Goal: Information Seeking & Learning: Learn about a topic

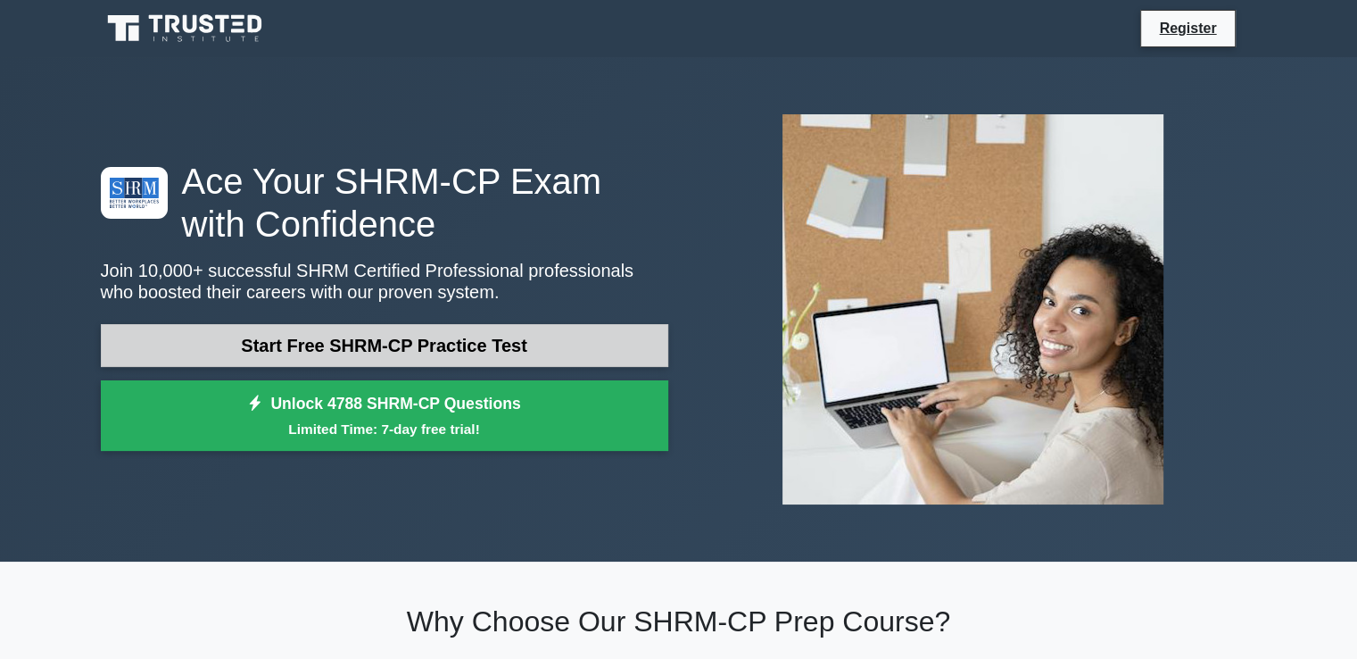
click at [332, 349] on link "Start Free SHRM-CP Practice Test" at bounding box center [385, 345] width 568 height 43
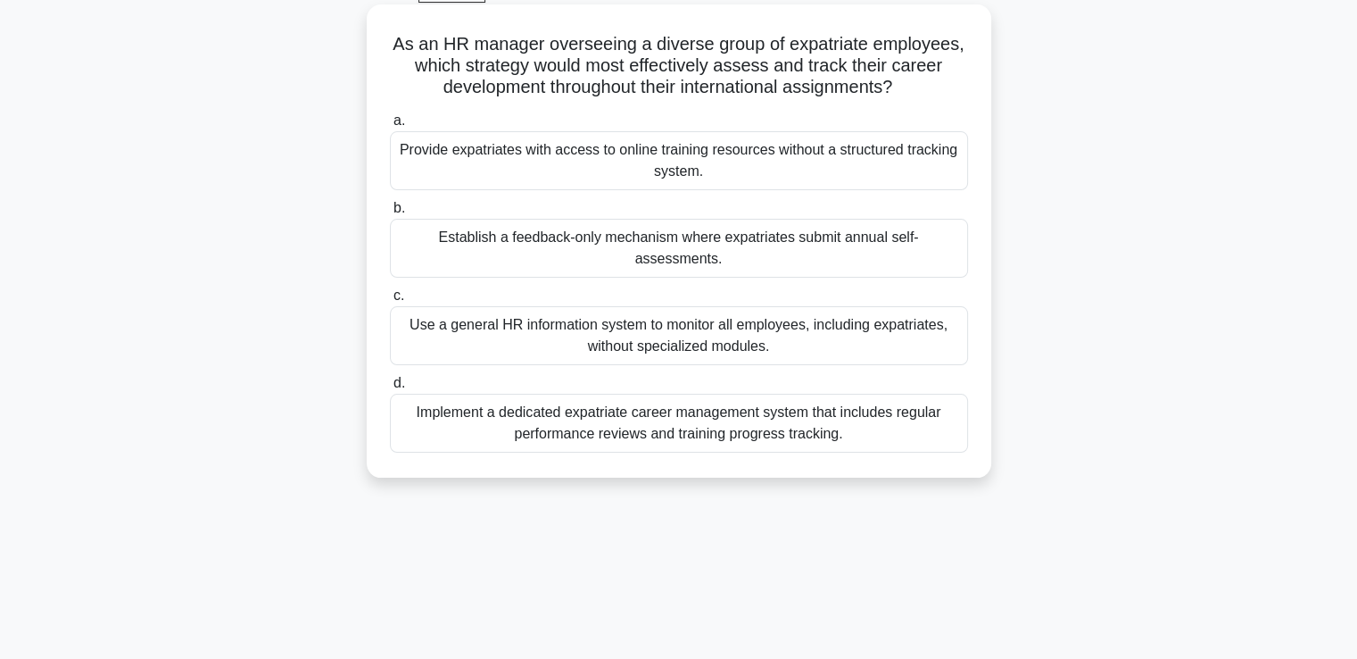
scroll to position [96, 0]
click at [670, 44] on h5 "As an HR manager overseeing a diverse group of expatriate employees, which stra…" at bounding box center [679, 65] width 582 height 66
click at [820, 49] on h5 "As an HR manager overseeing a diverse group of expatriate employees, which stra…" at bounding box center [679, 65] width 582 height 66
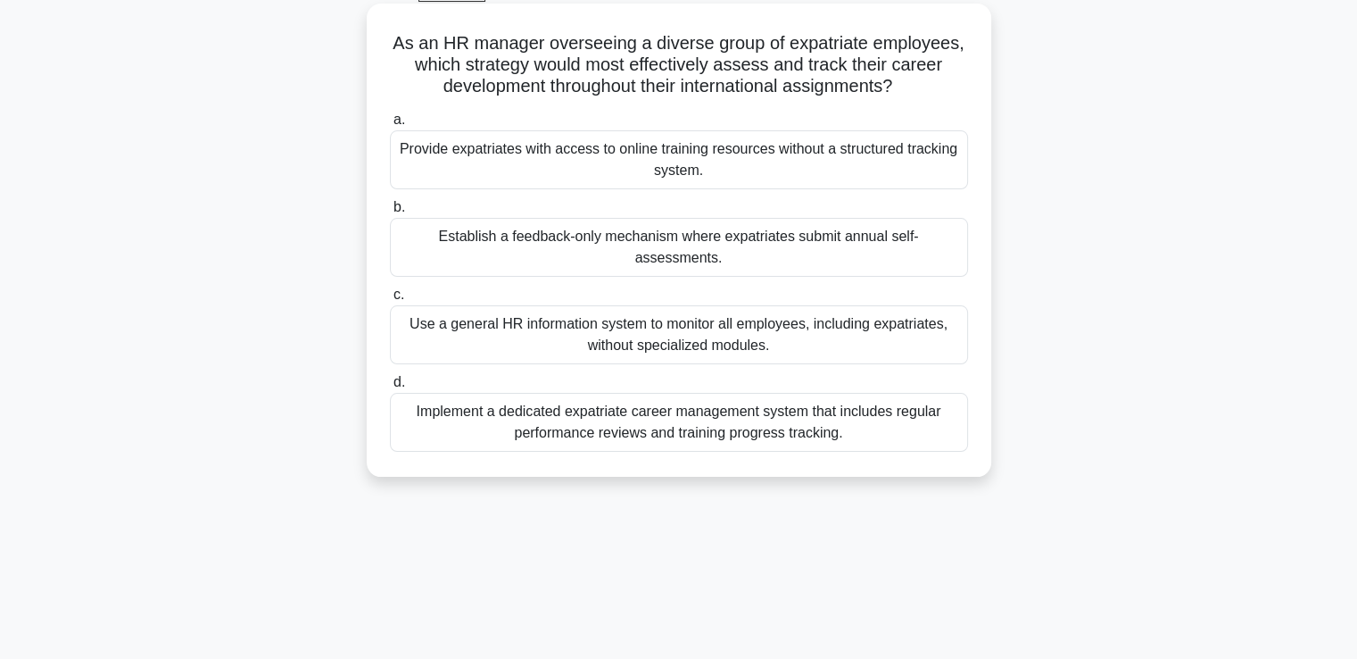
click at [867, 194] on div "a. Provide expatriates with access to online training resources without a struc…" at bounding box center [679, 280] width 600 height 350
drag, startPoint x: 389, startPoint y: 40, endPoint x: 913, endPoint y: 95, distance: 526.8
click at [913, 95] on h5 "As an HR manager overseeing a diverse group of expatriate employees, which stra…" at bounding box center [679, 65] width 582 height 66
click at [485, 145] on div "Provide expatriates with access to online training resources without a structur…" at bounding box center [679, 159] width 578 height 59
click at [390, 126] on input "a. Provide expatriates with access to online training resources without a struc…" at bounding box center [390, 120] width 0 height 12
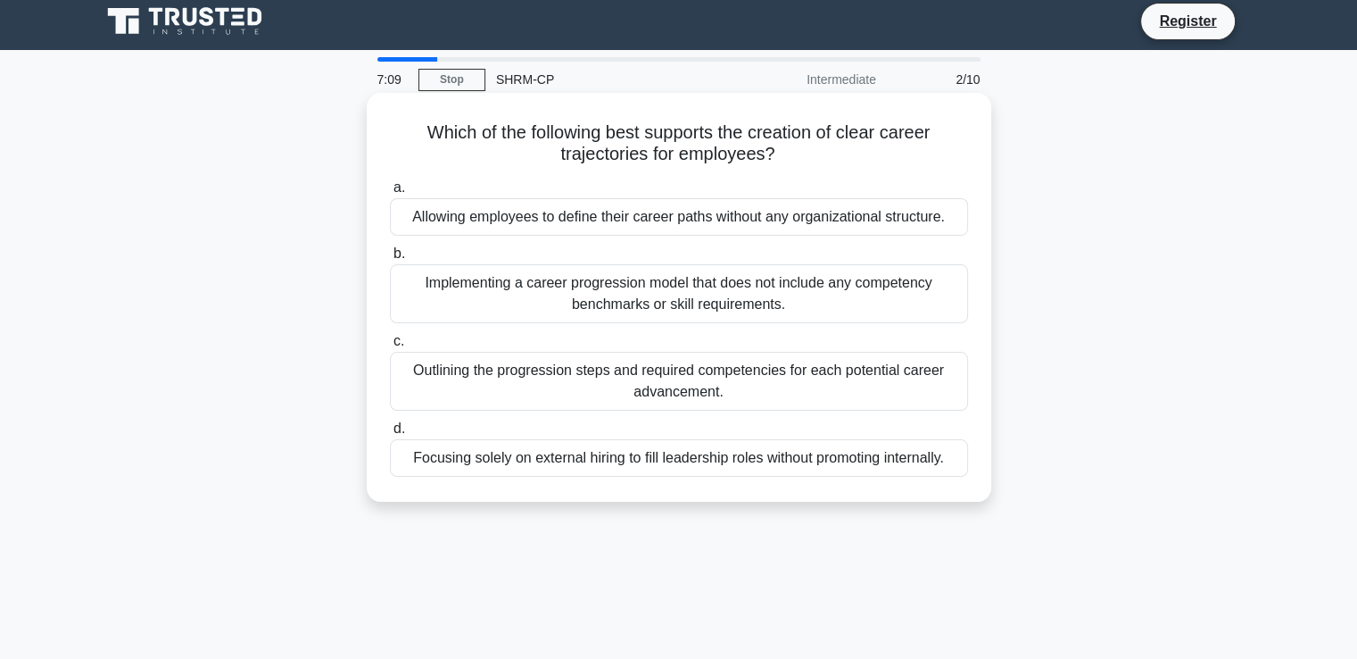
scroll to position [0, 0]
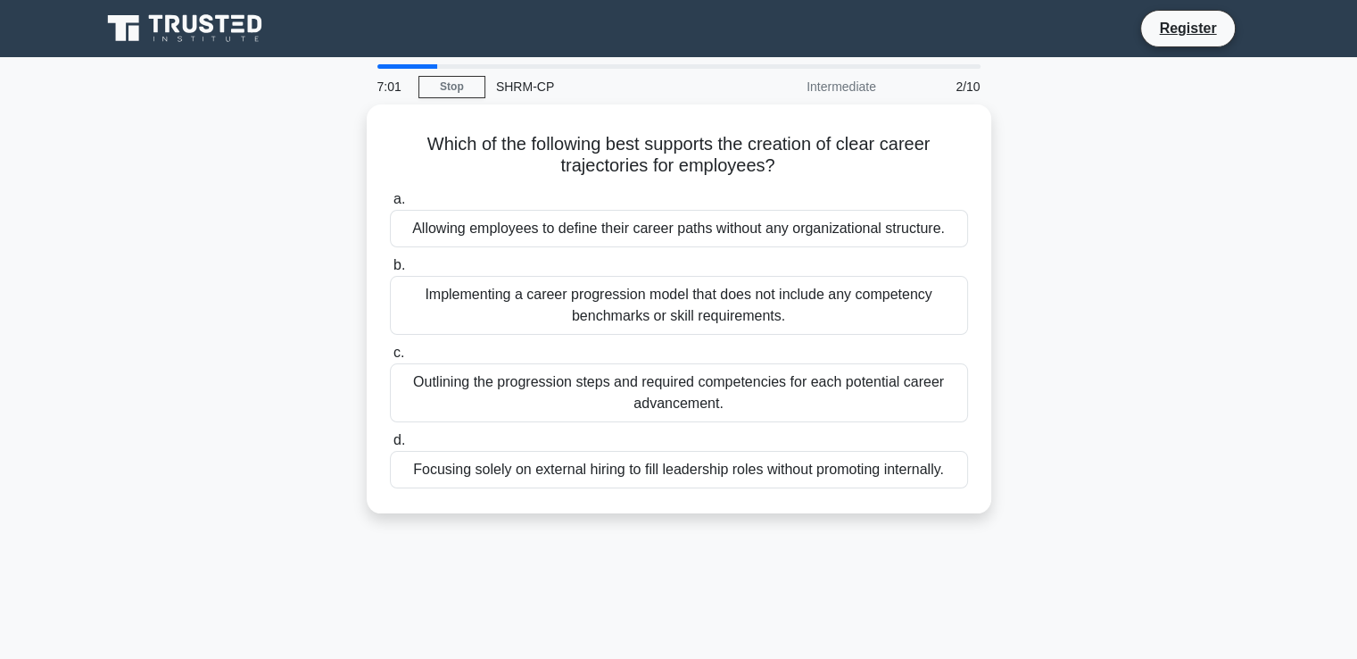
click at [1172, 251] on div "Which of the following best supports the creation of clear career trajectories …" at bounding box center [679, 319] width 1178 height 430
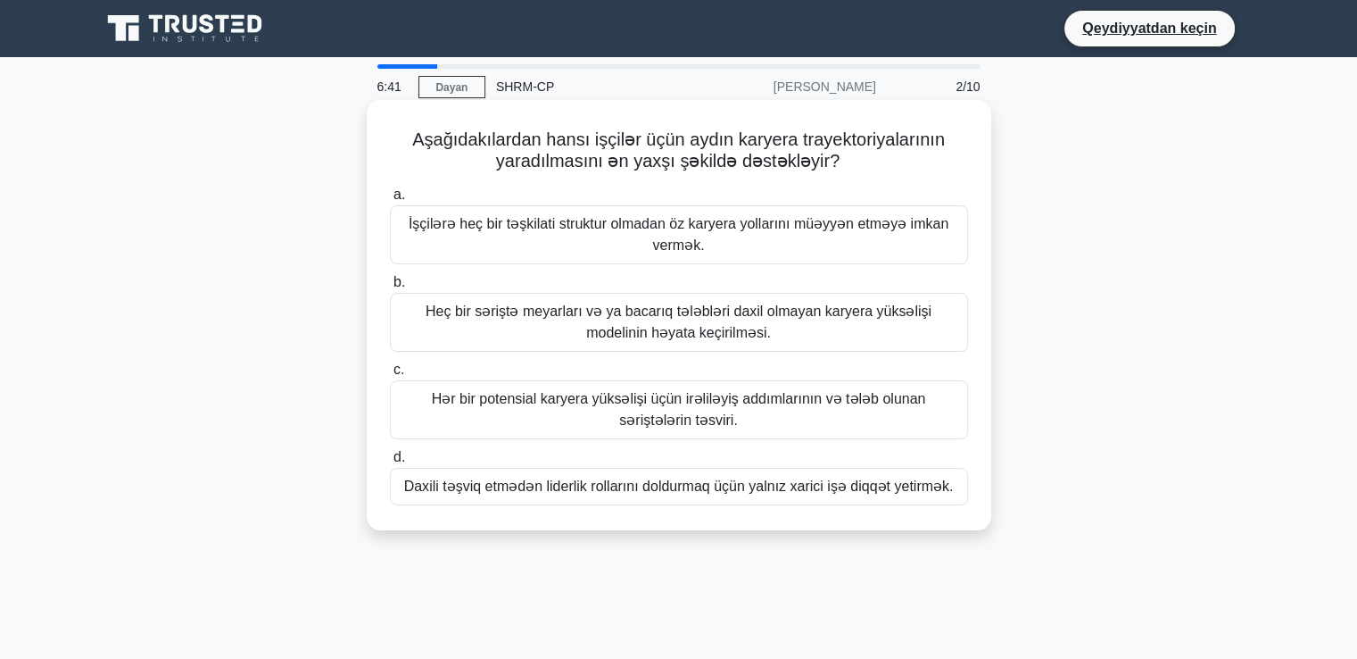
click at [643, 429] on font "Hər bir potensial karyera yüksəlişi üçün irəliləyiş addımlarının və tələb oluna…" at bounding box center [679, 409] width 562 height 43
click at [390, 376] on input "c. Hər bir potensial karyera yüksəlişi üçün irəliləyiş addımlarının və tələb ol…" at bounding box center [390, 370] width 0 height 12
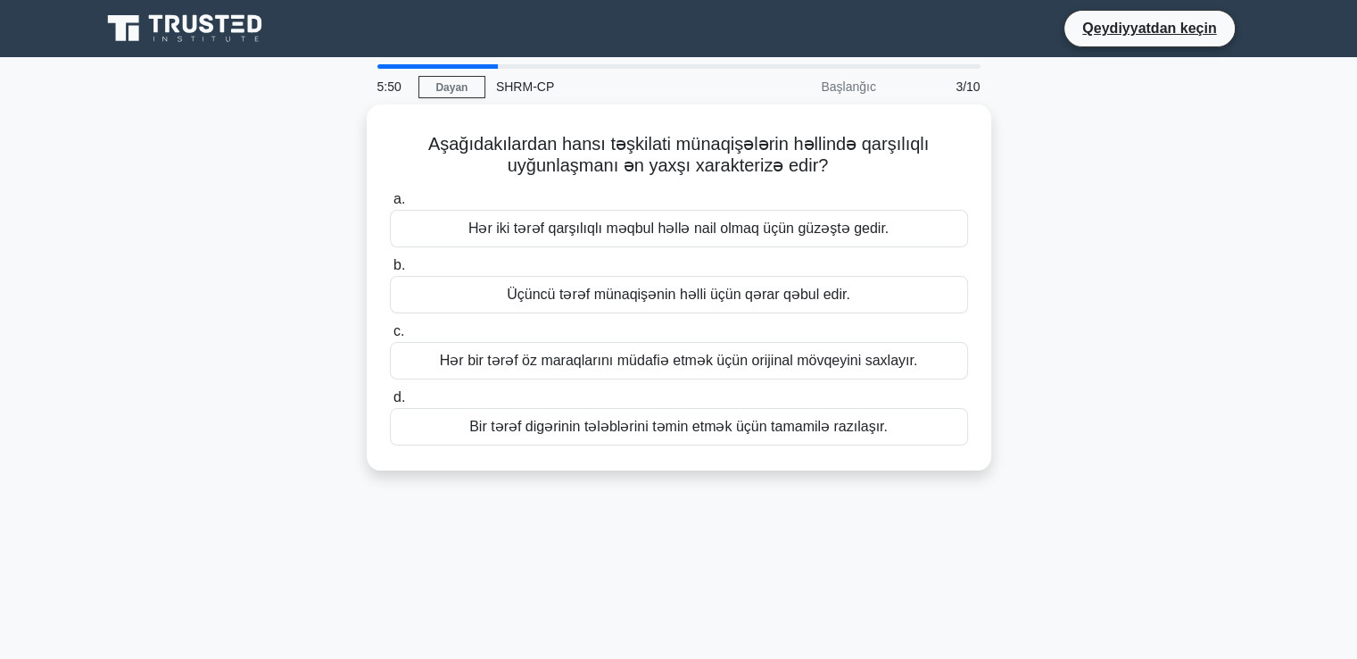
click at [643, 429] on font "Bir tərəf digərinin tələblərini təmin etmək üçün tamamilə razılaşır." at bounding box center [678, 426] width 419 height 15
click at [390, 403] on input "d. Bir tərəf digərinin tələblərini təmin etmək üçün tamamilə razılaşır." at bounding box center [390, 398] width 0 height 12
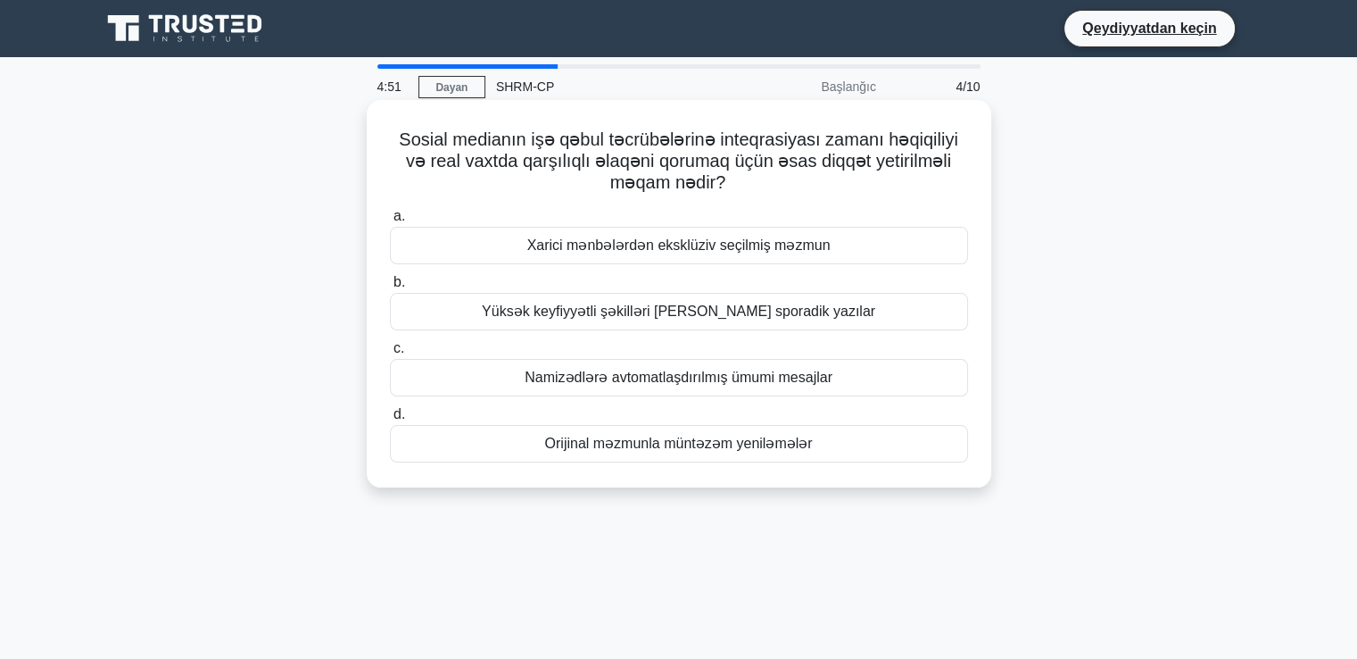
click at [600, 450] on font "Orijinal məzmunla müntəzəm yeniləmələr" at bounding box center [678, 442] width 268 height 15
click at [390, 420] on input "d. Orijinal məzmunla müntəzəm yeniləmələr" at bounding box center [390, 415] width 0 height 12
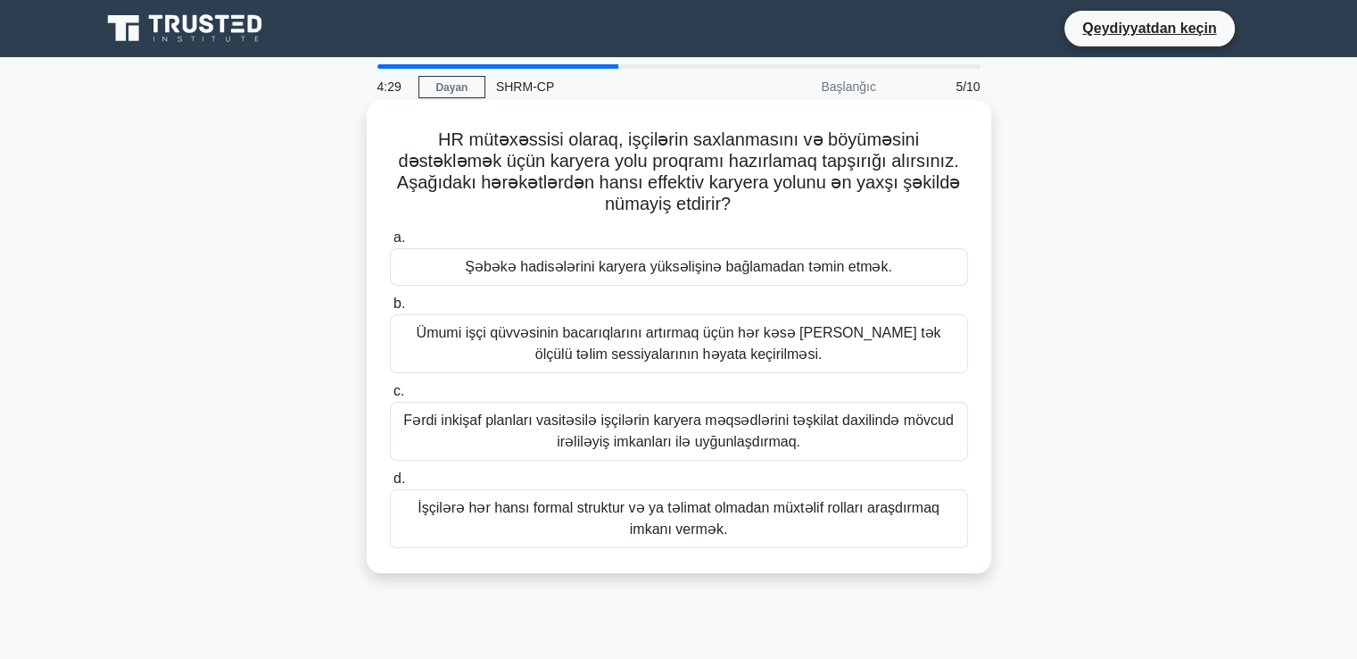
click at [814, 433] on font "Fərdi inkişaf planları vasitəsilə işçilərin karyera məqsədlərini təşkilat daxil…" at bounding box center [679, 431] width 562 height 43
click at [390, 397] on input "c. Fərdi inkişaf planları vasitəsilə işçilərin karyera məqsədlərini təşkilat da…" at bounding box center [390, 392] width 0 height 12
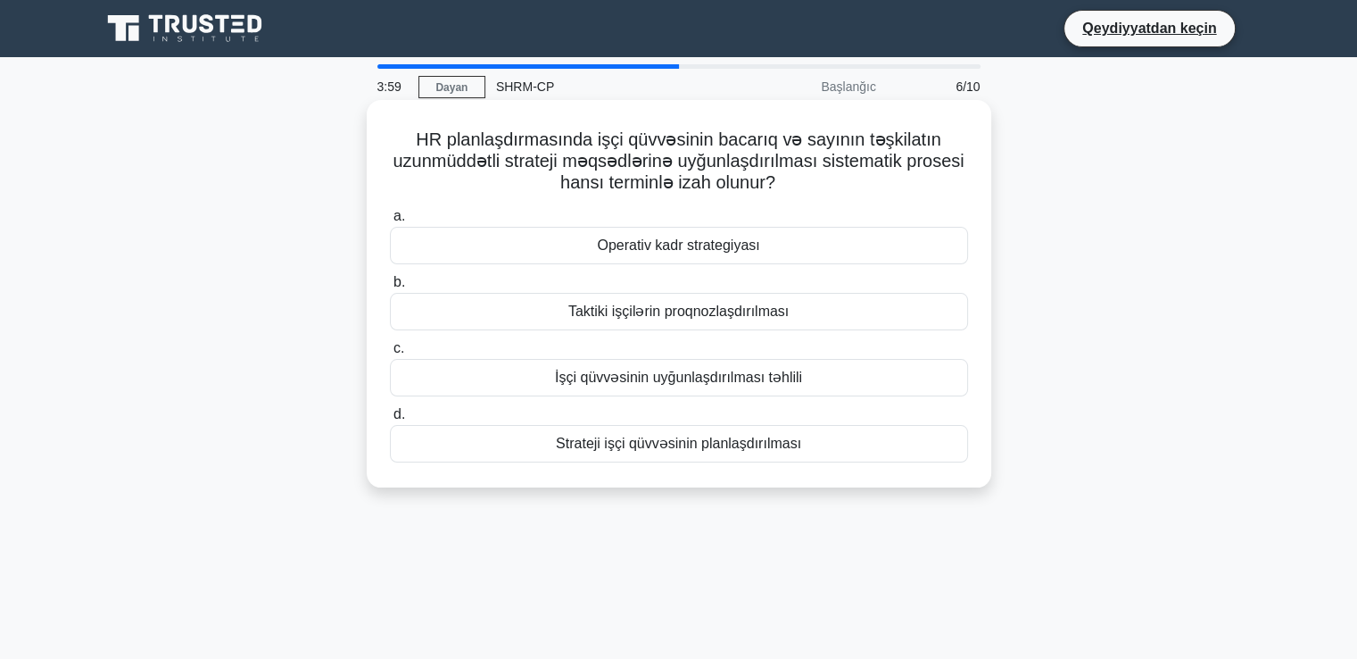
click at [741, 376] on font "İşçi qüvvəsinin uyğunlaşdırılması təhlili" at bounding box center [678, 376] width 247 height 15
click at [390, 354] on input "c. İşçi qüvvəsinin uyğunlaşdırılması təhlili" at bounding box center [390, 349] width 0 height 12
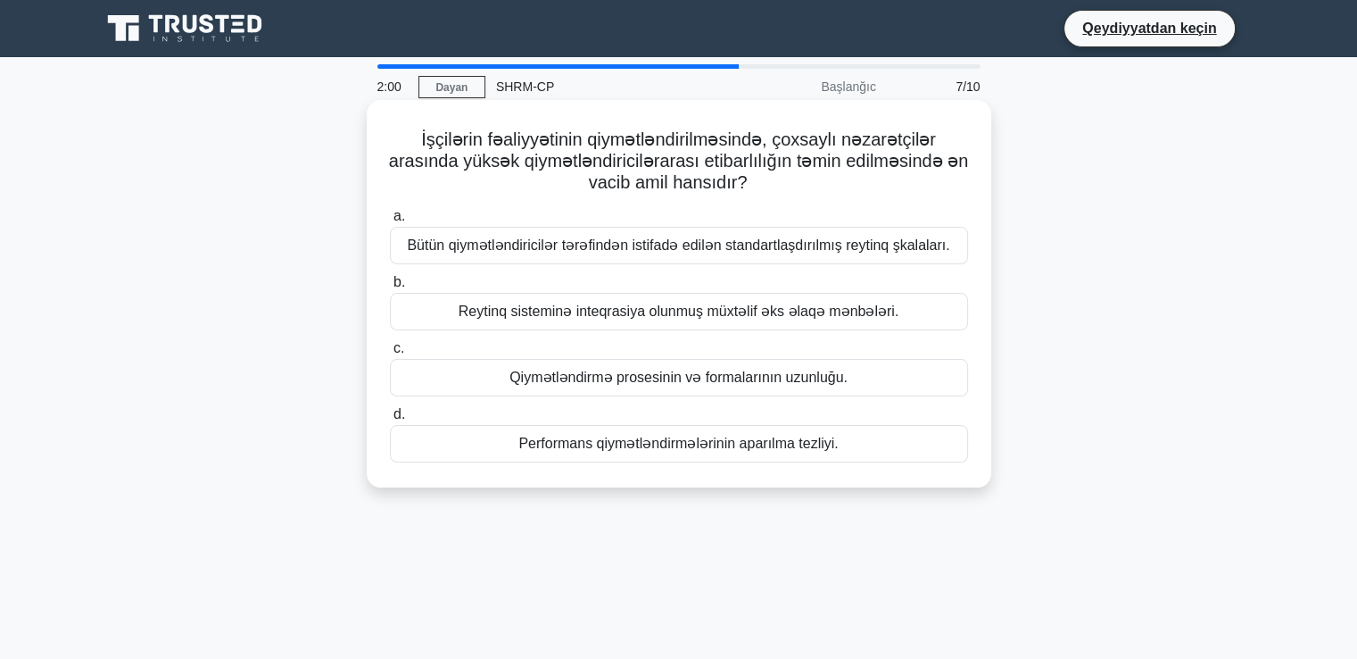
click at [911, 399] on div "a. Bütün qiymətləndiricilər tərəfindən istifadə edilən standartlaşdırılmış reyt…" at bounding box center [679, 334] width 600 height 264
click at [916, 383] on div "Qiymətləndirmə prosesinin və formalarının uzunluğu." at bounding box center [679, 377] width 578 height 37
click at [390, 354] on input "c. Qiymətləndirmə prosesinin və formalarının uzunluğu." at bounding box center [390, 349] width 0 height 12
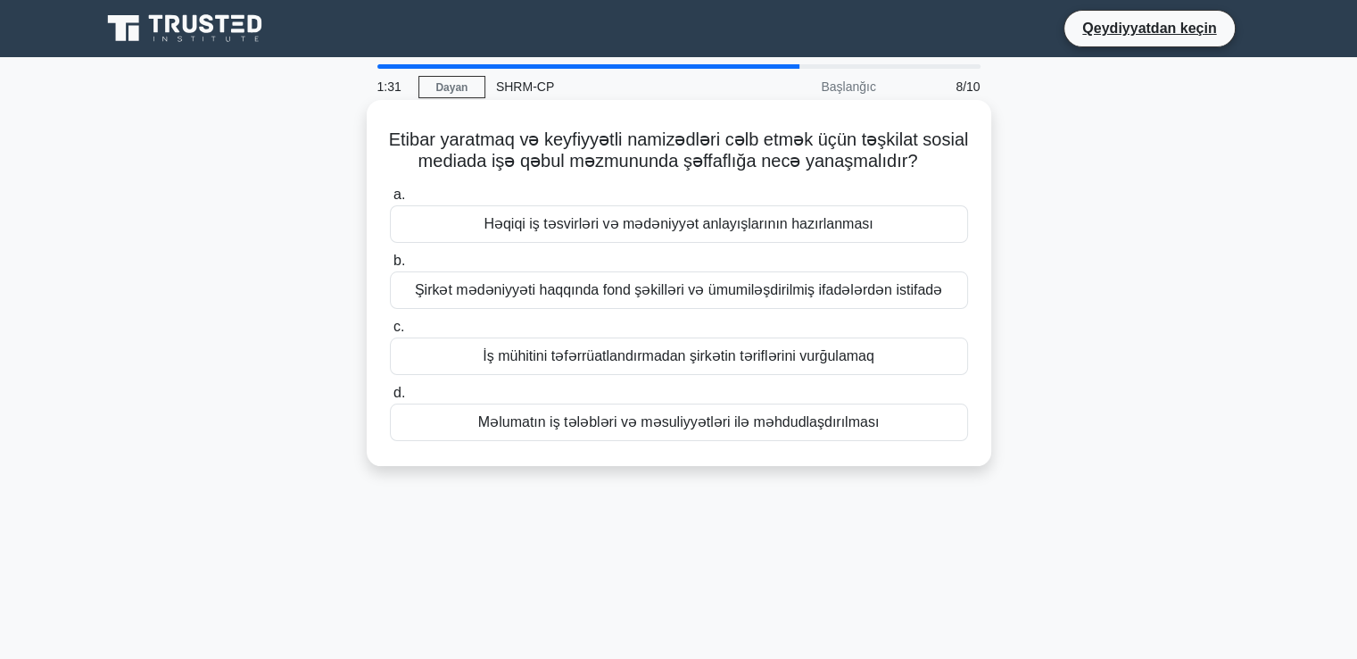
click at [730, 352] on font "İş mühitini təfərrüatlandırmadan şirkətin təriflərini vurğulamaq" at bounding box center [679, 355] width 392 height 15
click at [390, 333] on input "c. İş mühitini təfərrüatlandırmadan şirkətin təriflərini vurğulamaq" at bounding box center [390, 327] width 0 height 12
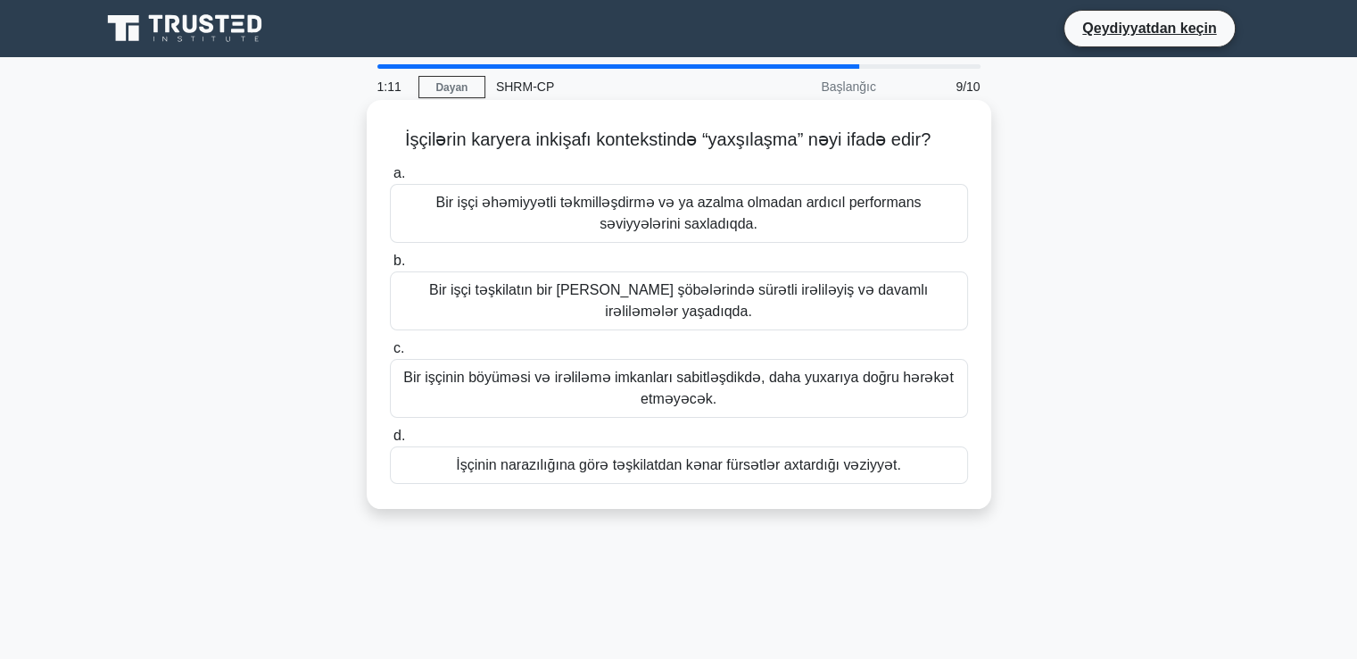
click at [668, 289] on font "Bir işçi təşkilatın bir çox şöbələrində sürətli irəliləyiş və davamlı irəliləmə…" at bounding box center [678, 300] width 499 height 37
click at [390, 267] on input "b. Bir işçi təşkilatın bir çox şöbələrində sürətli irəliləyiş və davamlı irəlil…" at bounding box center [390, 261] width 0 height 12
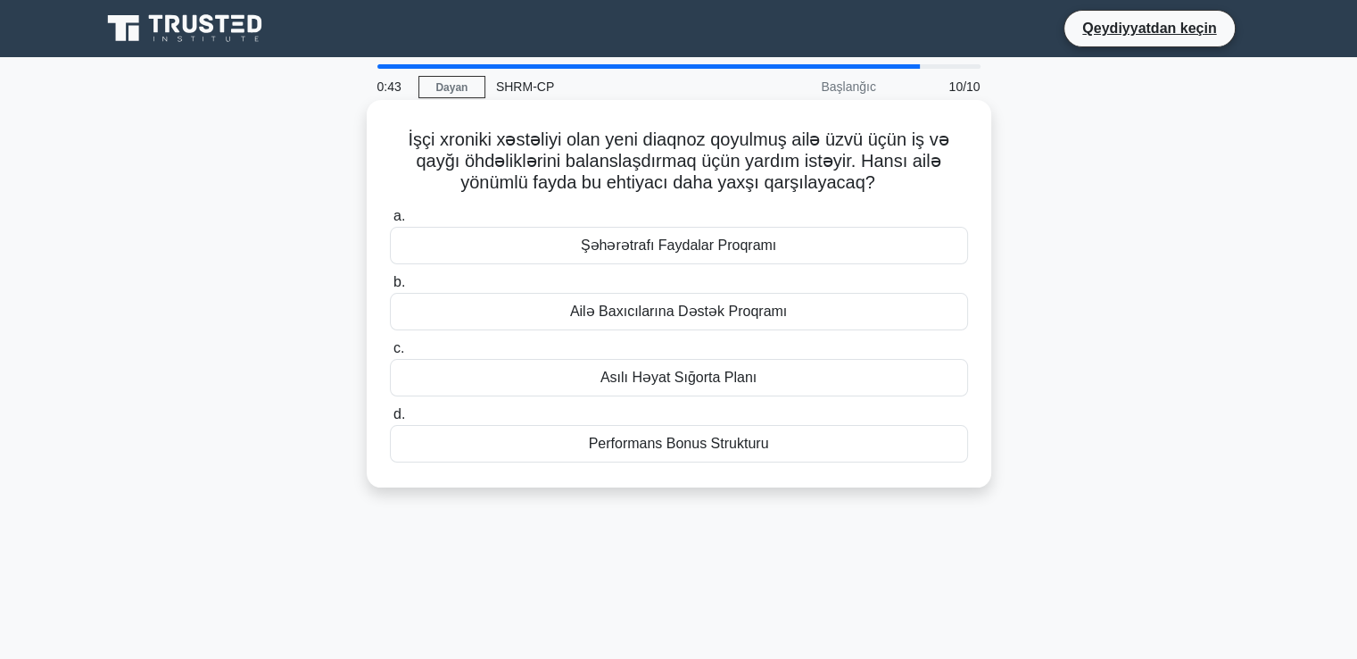
click at [706, 381] on font "Asılı Həyat Sığorta Planı" at bounding box center [679, 376] width 156 height 15
click at [390, 354] on input "c. Asılı Həyat Sığorta Planı" at bounding box center [390, 349] width 0 height 12
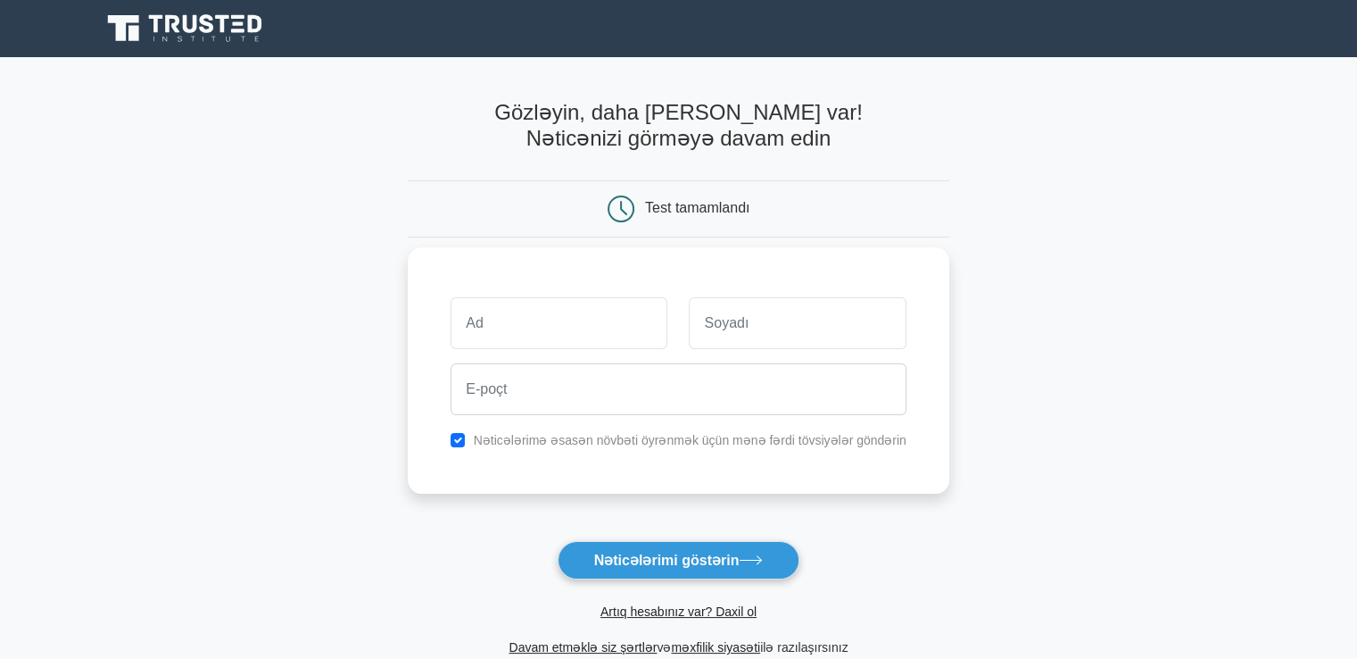
click at [616, 322] on input "text" at bounding box center [559, 323] width 217 height 52
type input "Samra"
click at [765, 329] on input "text" at bounding box center [797, 323] width 217 height 52
type input "Aliyeva"
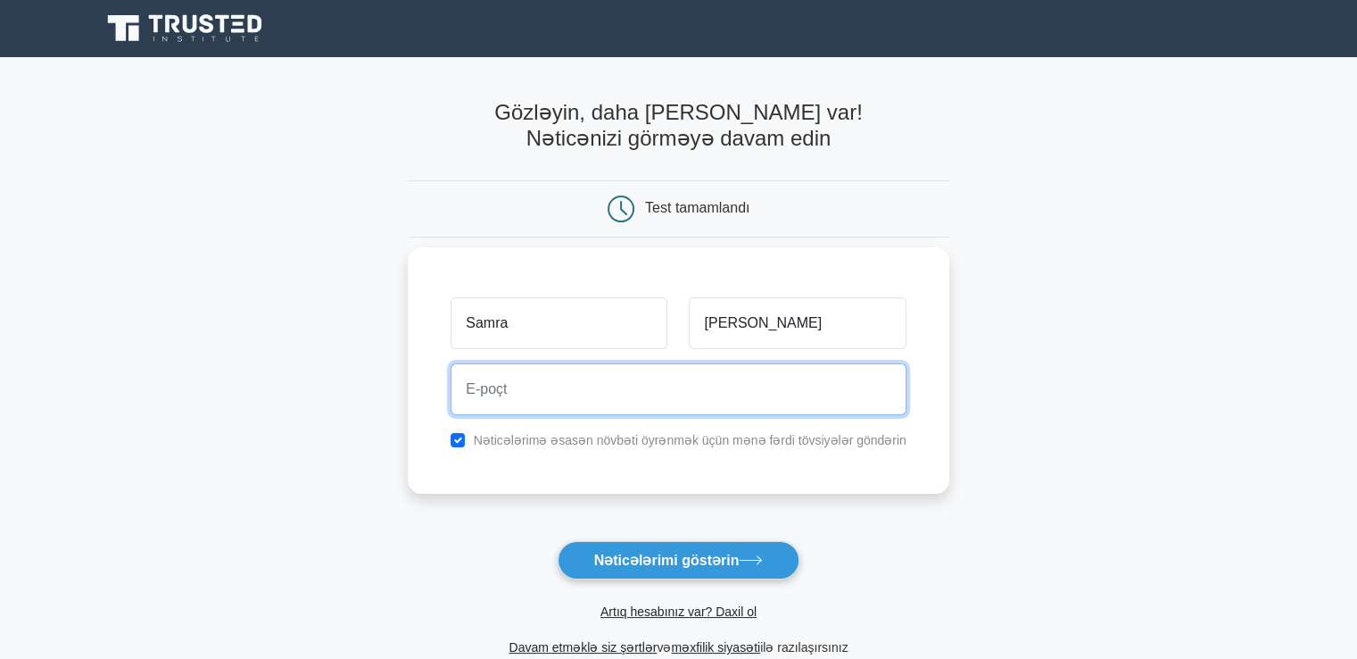
click at [769, 384] on input "email" at bounding box center [679, 389] width 456 height 52
type input "s.aliyevanamig@gmail.com"
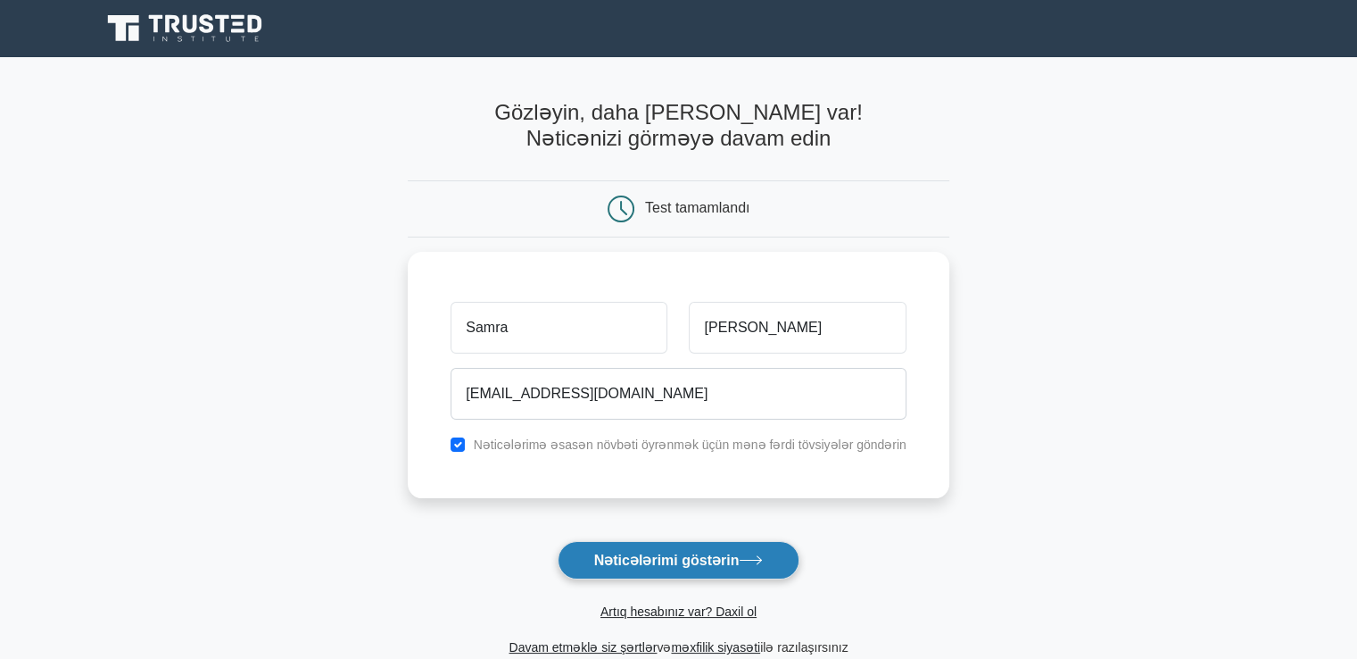
click at [644, 558] on font "Nəticələrimi göstərin" at bounding box center [666, 559] width 145 height 15
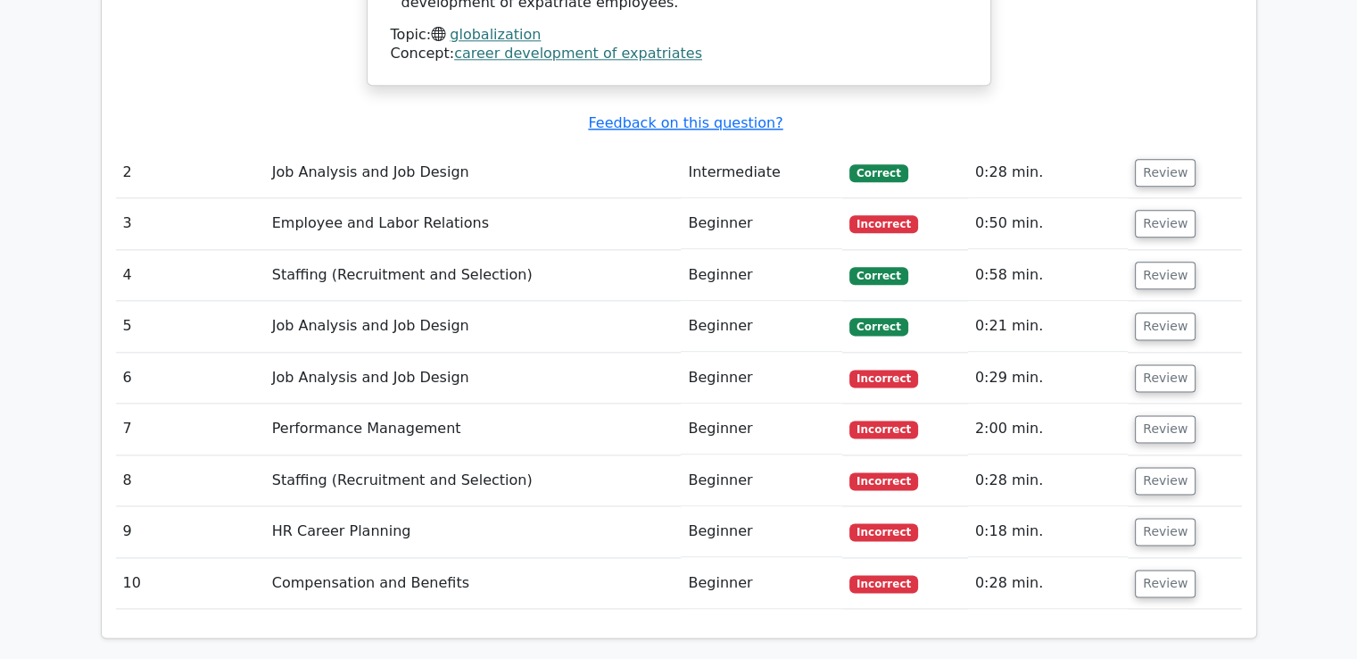
scroll to position [2231, 0]
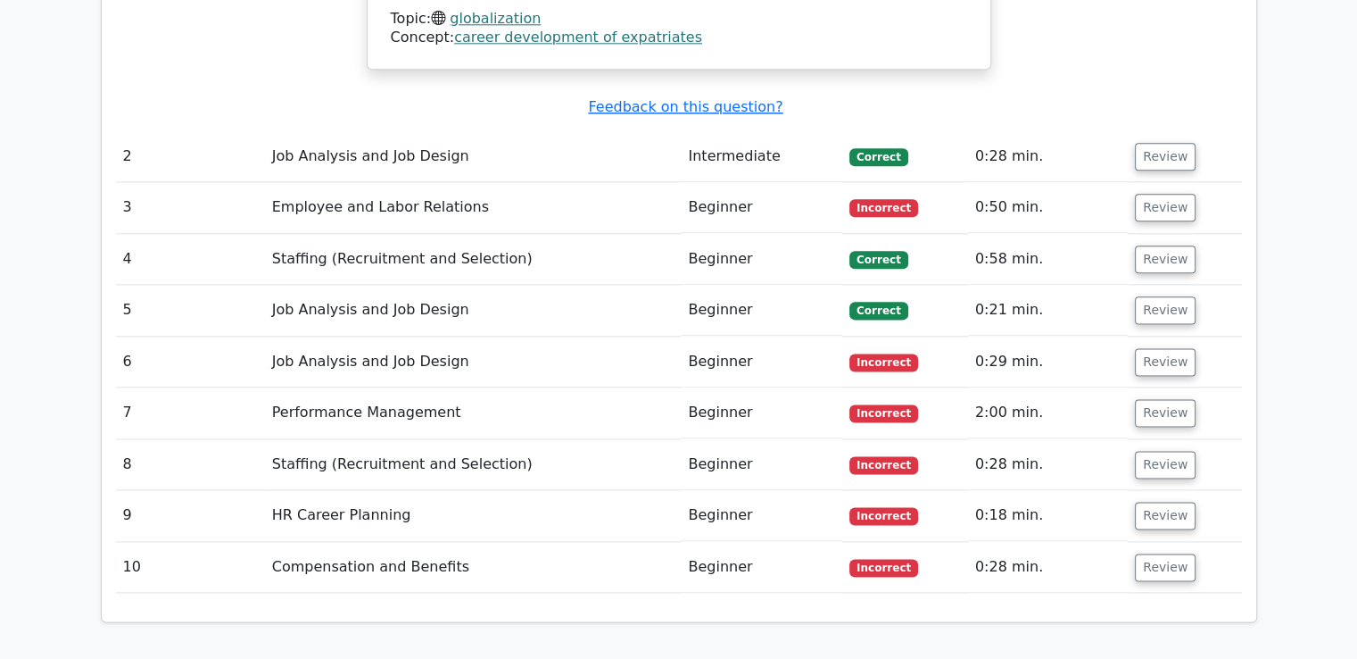
drag, startPoint x: 676, startPoint y: 473, endPoint x: 790, endPoint y: 473, distance: 114.2
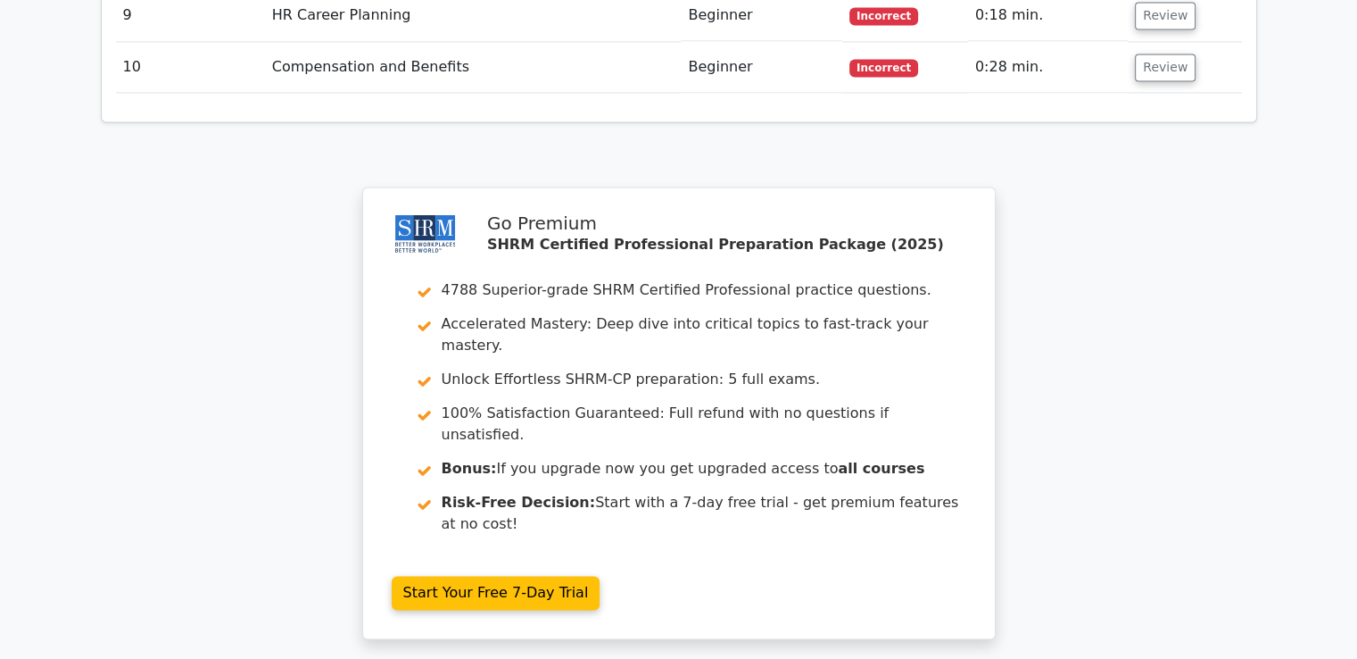
scroll to position [2708, 0]
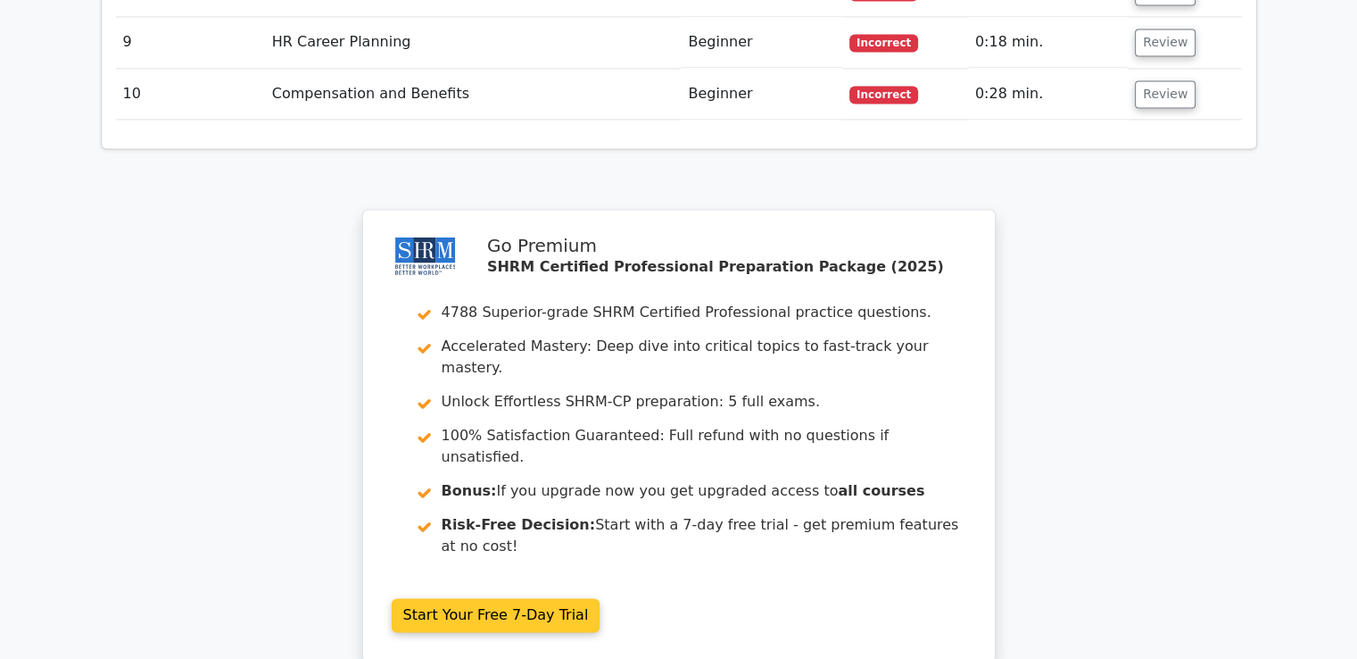
click at [507, 598] on link "Start Your Free 7-Day Trial" at bounding box center [496, 615] width 209 height 34
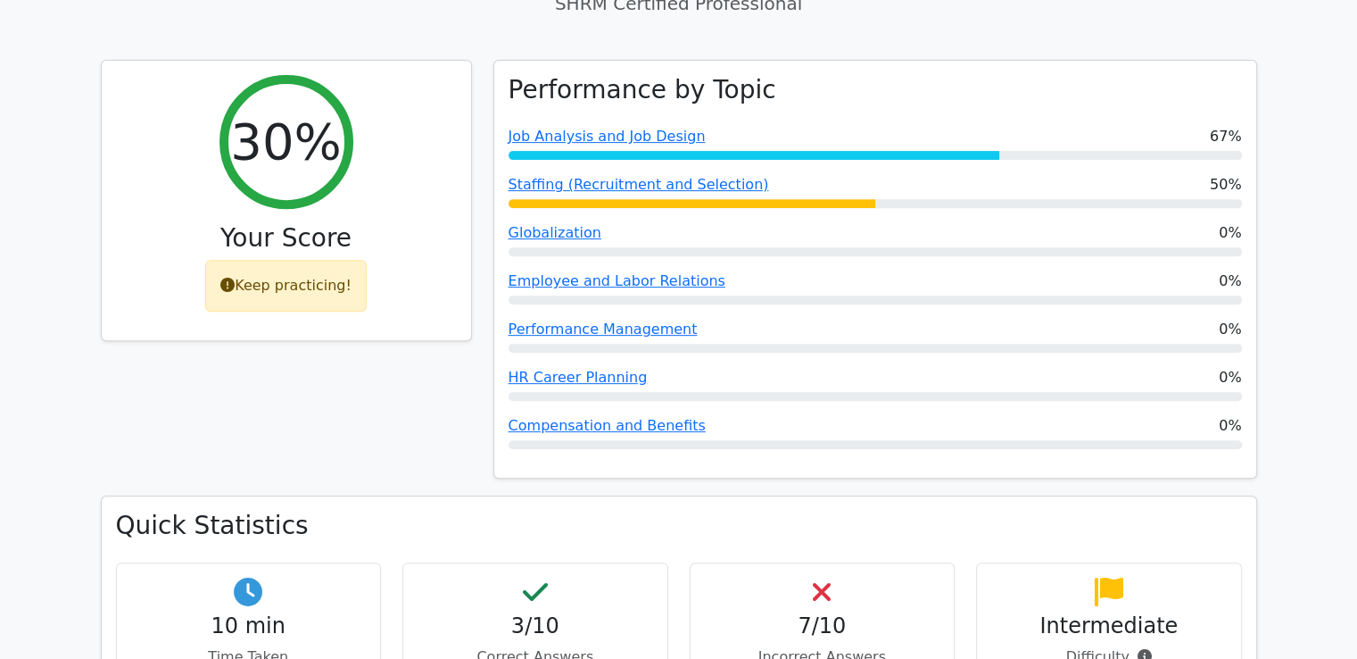
scroll to position [656, 0]
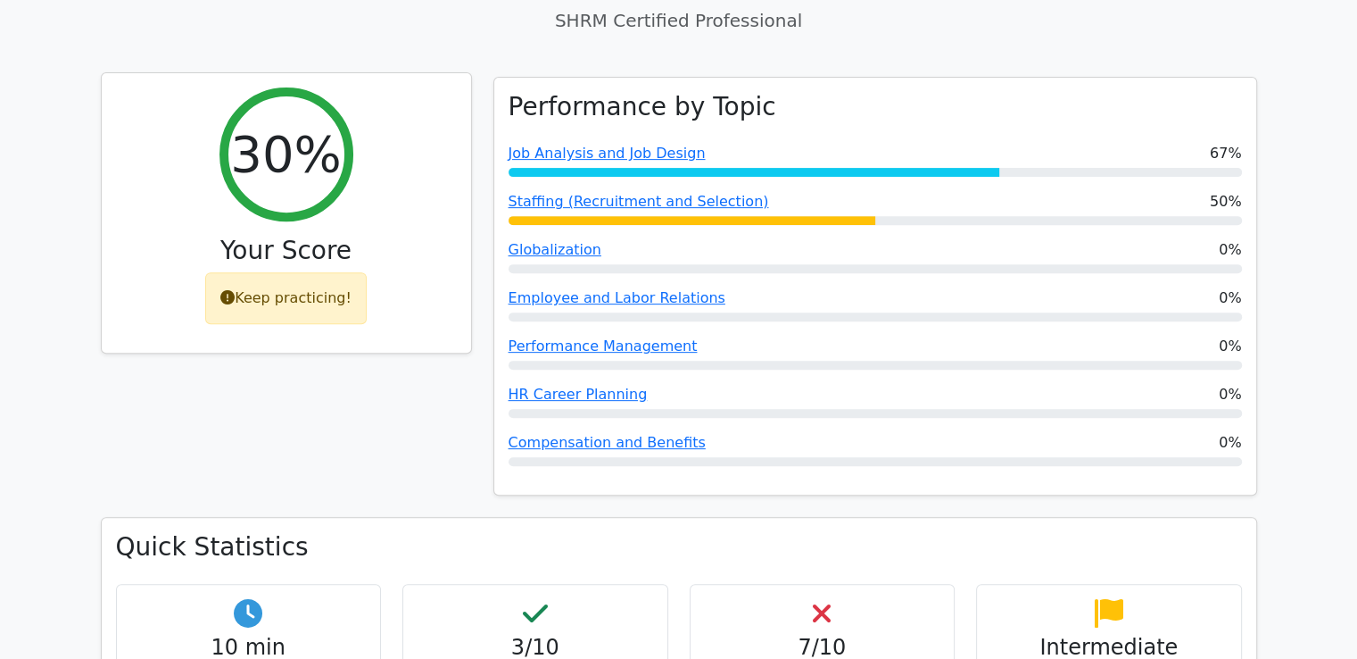
click at [261, 272] on div "Keep practicing!" at bounding box center [286, 298] width 162 height 52
click at [302, 137] on div "30%" at bounding box center [287, 154] width 134 height 134
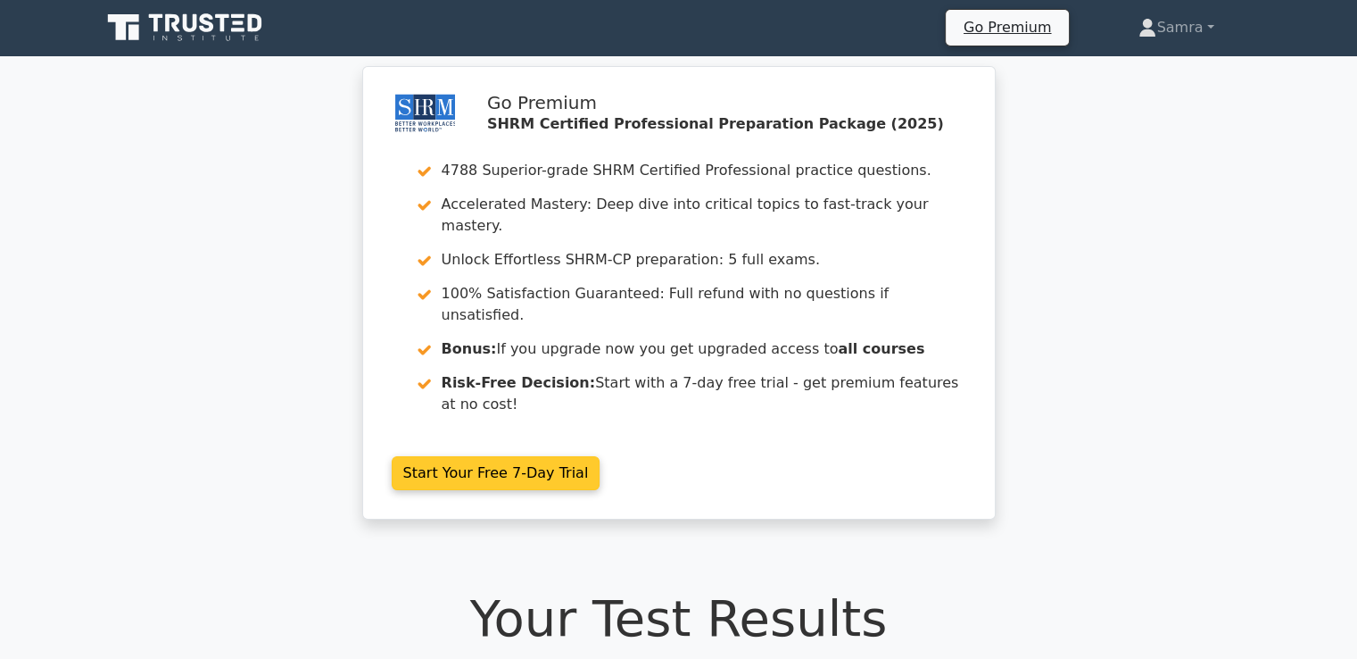
scroll to position [0, 0]
